Goal: Information Seeking & Learning: Learn about a topic

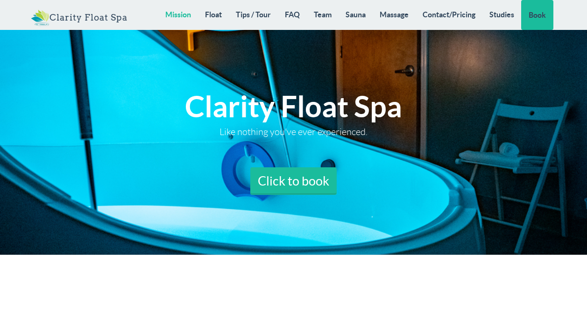
click at [182, 14] on link "Mission" at bounding box center [178, 14] width 40 height 29
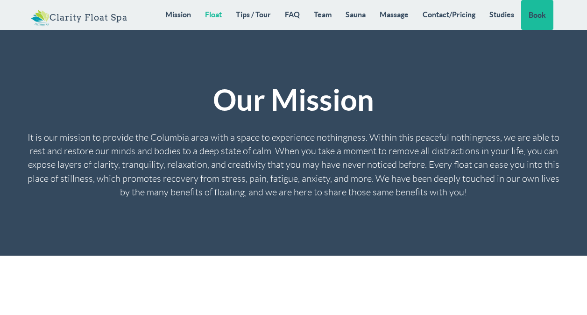
click at [215, 15] on link "Float" at bounding box center [213, 14] width 31 height 29
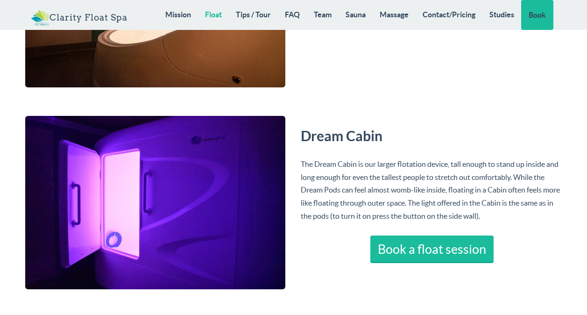
scroll to position [1913, 0]
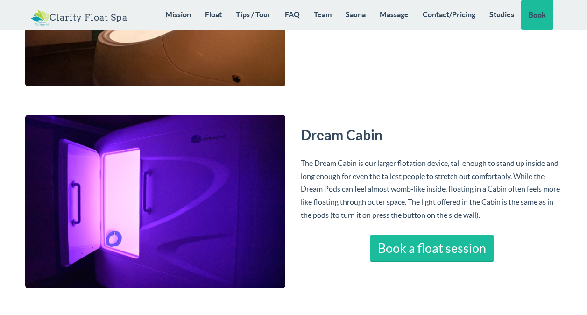
click at [356, 146] on div "Dream Cabin The Dream Cabin is our larger flotation device, tall enough to stan…" at bounding box center [432, 187] width 277 height 148
click at [320, 166] on div "The Dream Cabin is our larger flotation device, tall enough to stand up inside …" at bounding box center [432, 195] width 263 height 77
click at [325, 134] on h3 "Dream Cabin" at bounding box center [432, 134] width 263 height 15
click at [142, 164] on img at bounding box center [155, 201] width 260 height 173
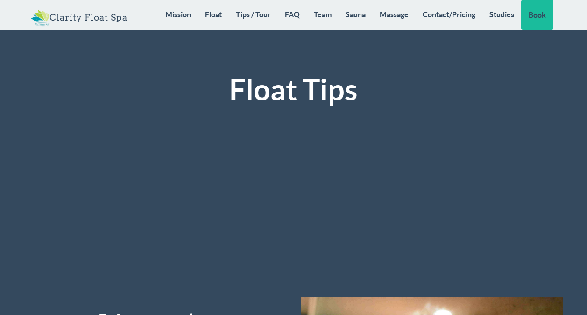
scroll to position [2240, 0]
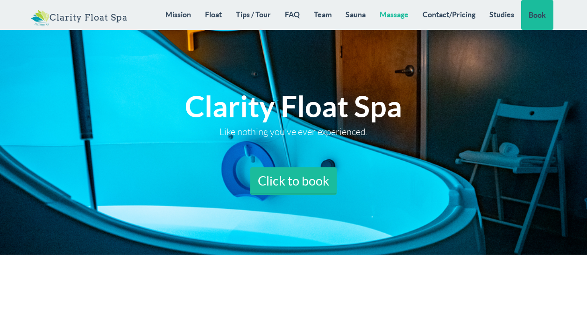
click at [397, 12] on link "Massage" at bounding box center [393, 14] width 43 height 29
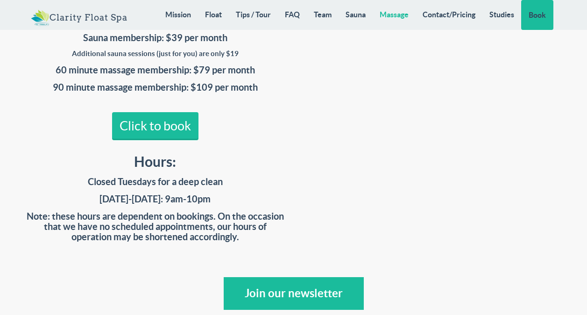
scroll to position [7894, 0]
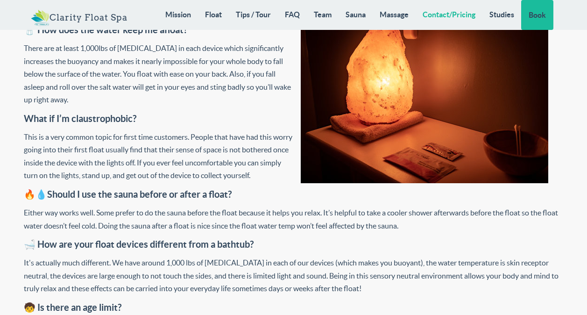
click at [448, 8] on link "Contact/Pricing" at bounding box center [448, 14] width 67 height 29
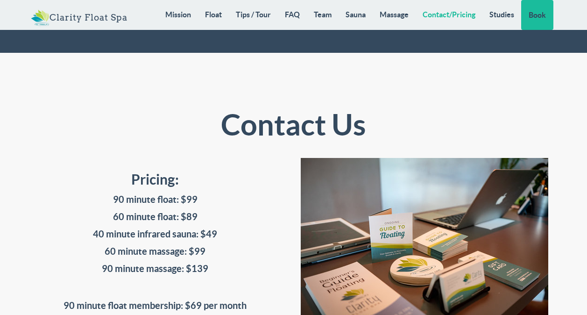
scroll to position [7532, 0]
